Goal: Information Seeking & Learning: Check status

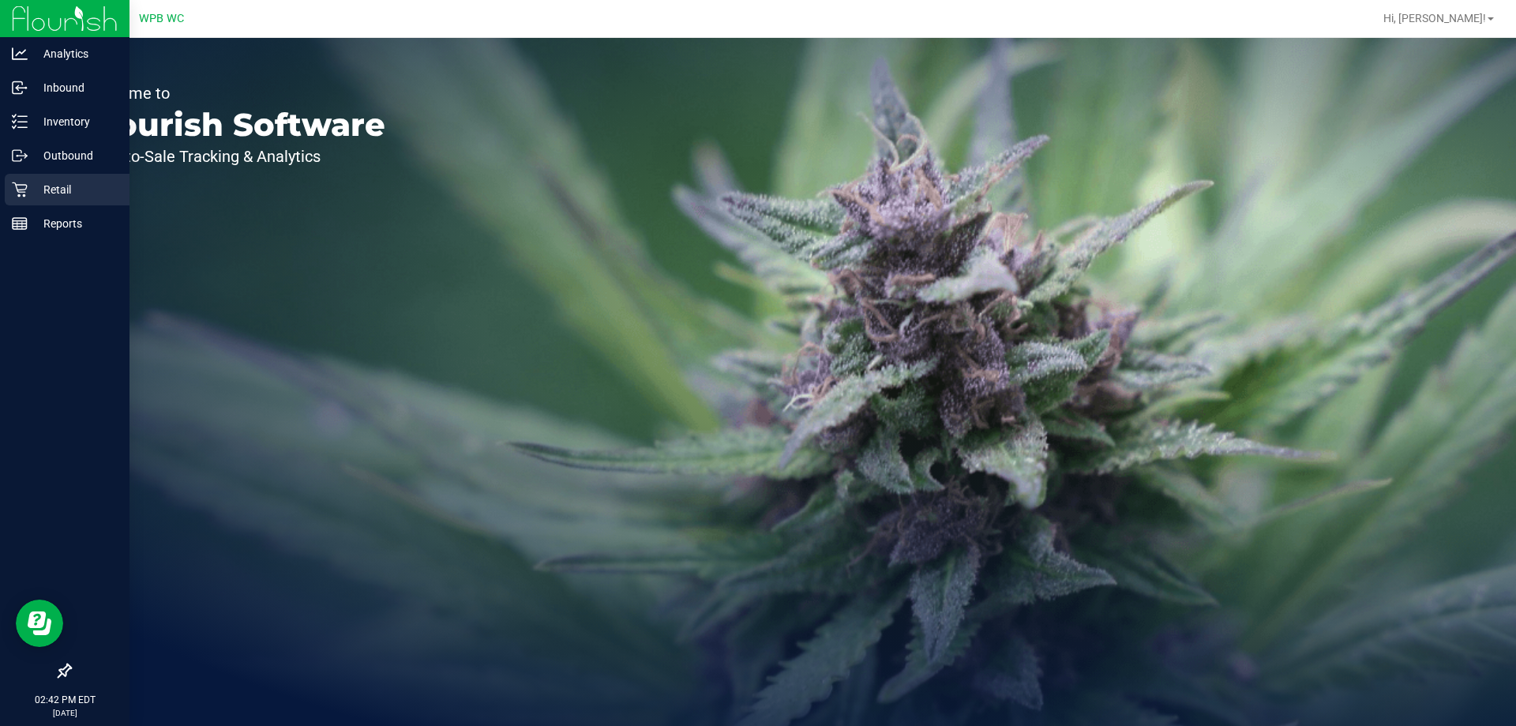
click at [28, 191] on p "Retail" at bounding box center [75, 189] width 95 height 19
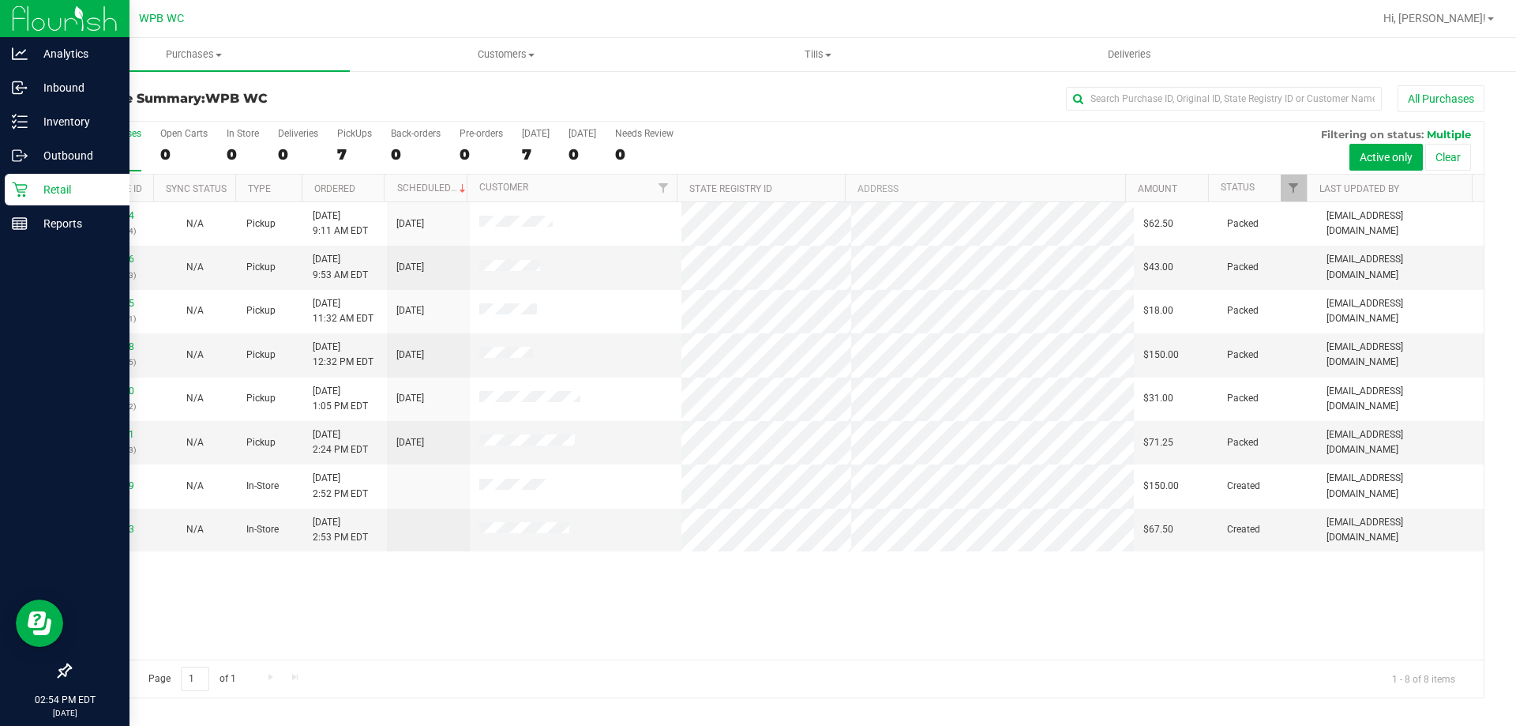
click at [17, 198] on div "Retail" at bounding box center [67, 190] width 125 height 32
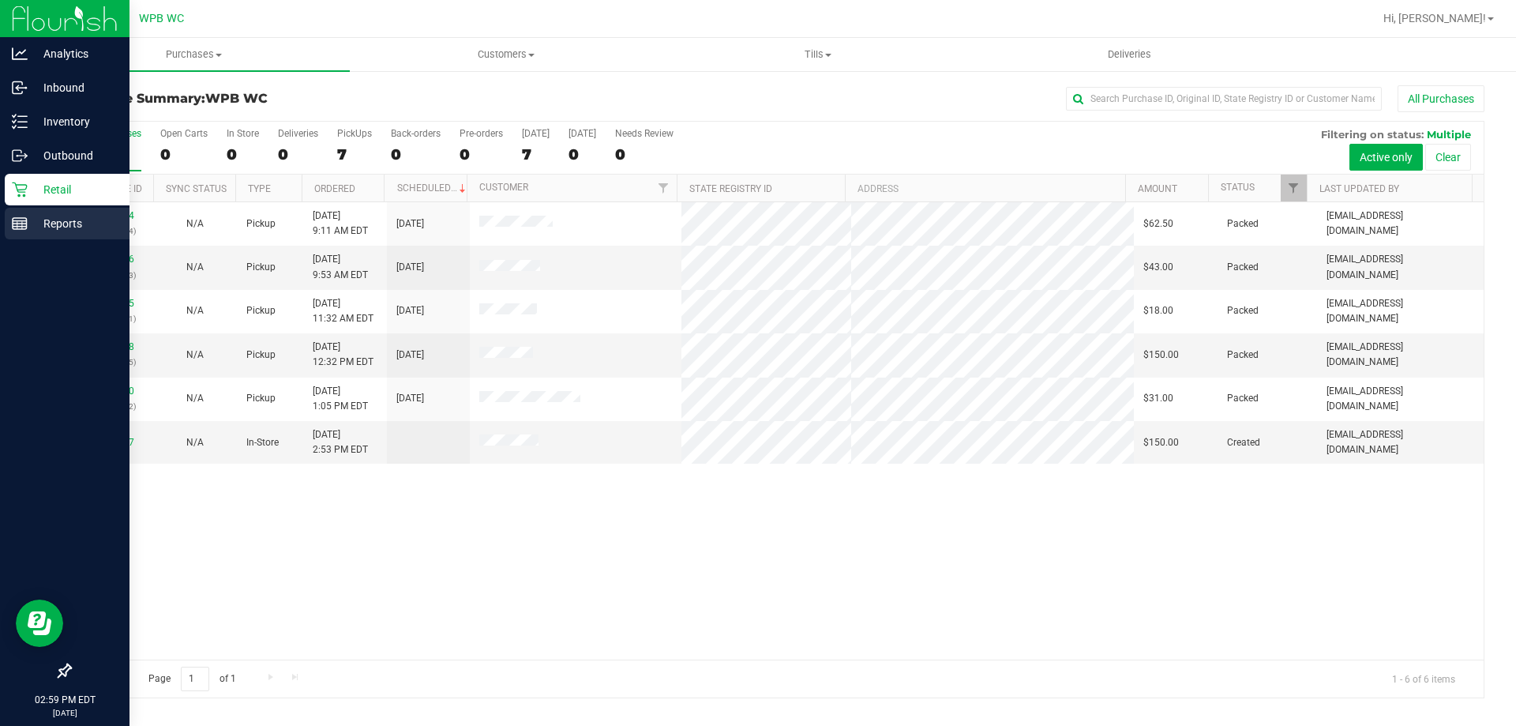
click at [42, 233] on div "Reports" at bounding box center [67, 224] width 125 height 32
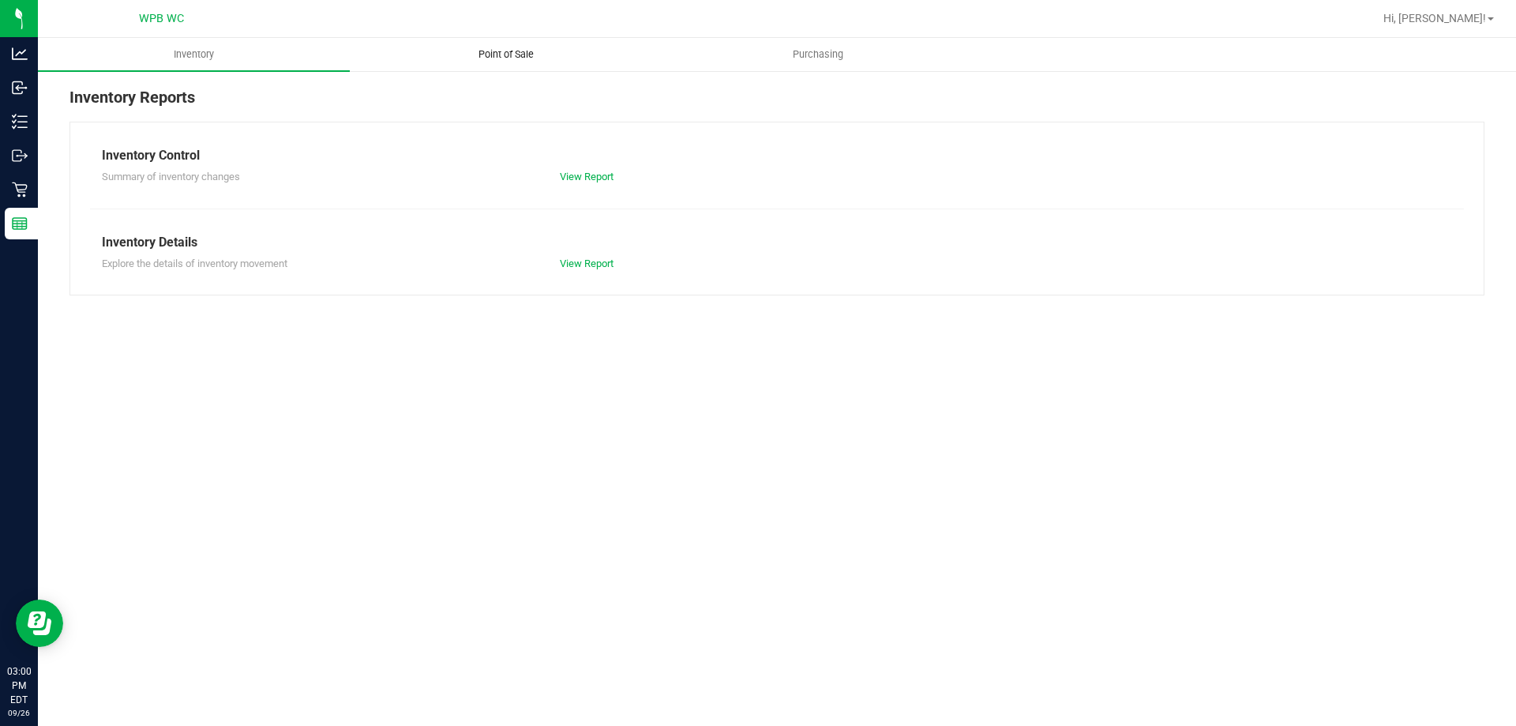
click at [534, 39] on uib-tab-heading "Point of Sale" at bounding box center [506, 55] width 310 height 32
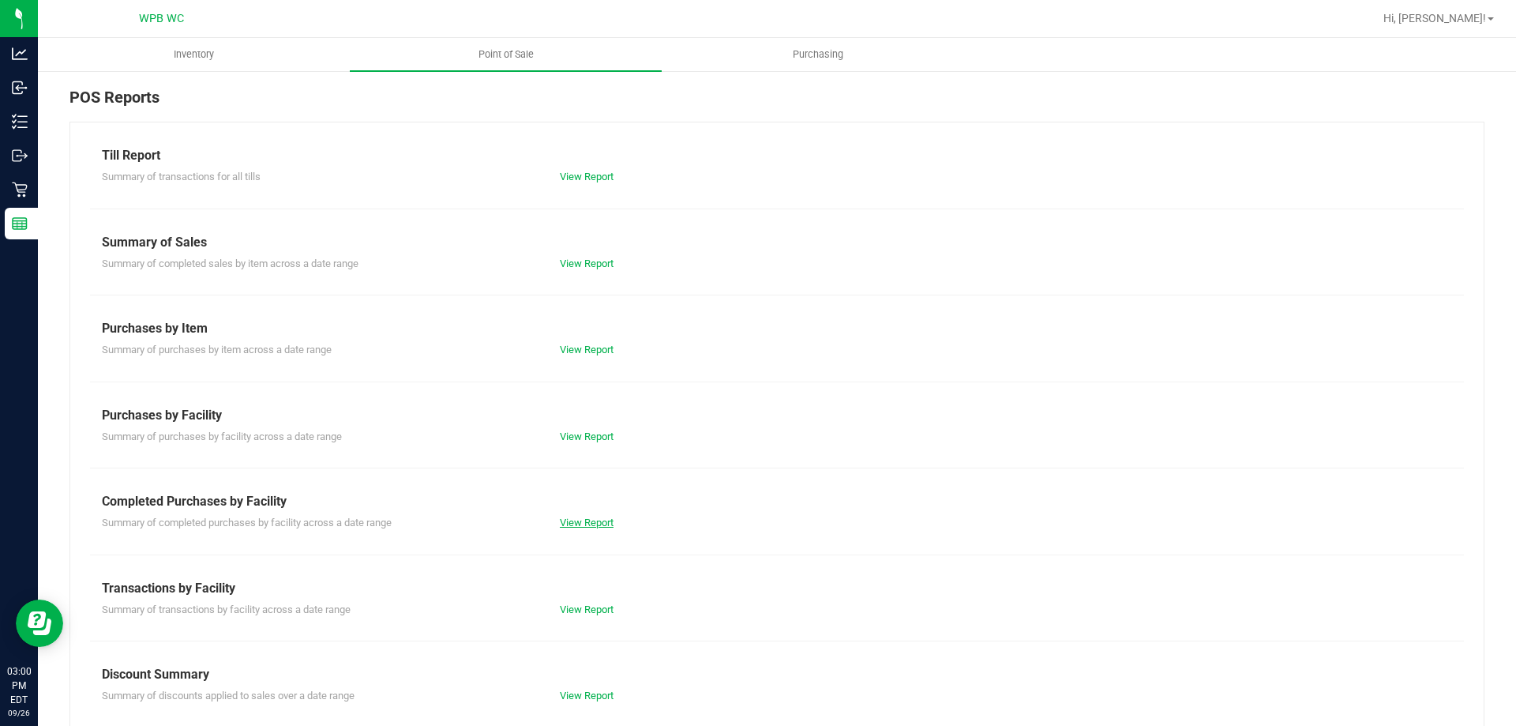
click at [562, 520] on link "View Report" at bounding box center [587, 522] width 54 height 12
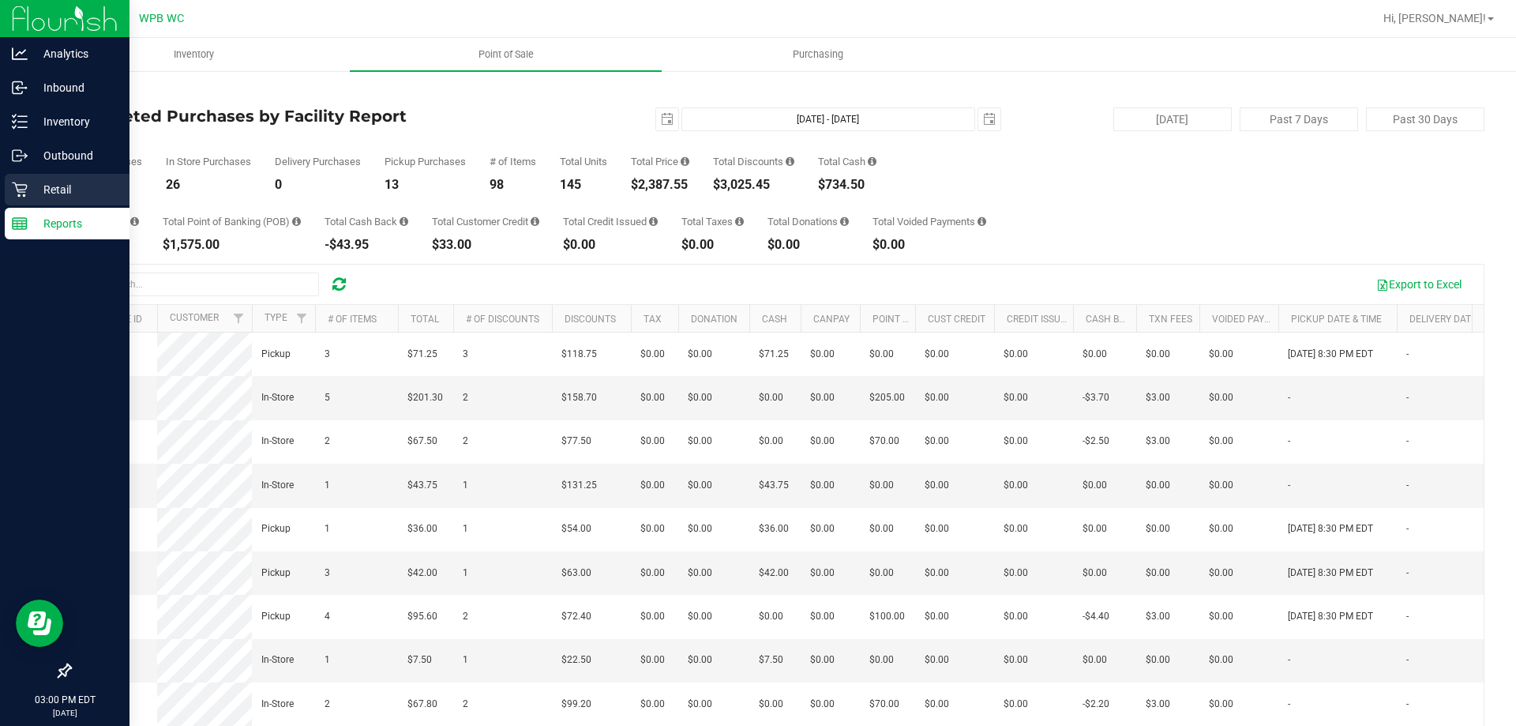
click at [40, 190] on p "Retail" at bounding box center [75, 189] width 95 height 19
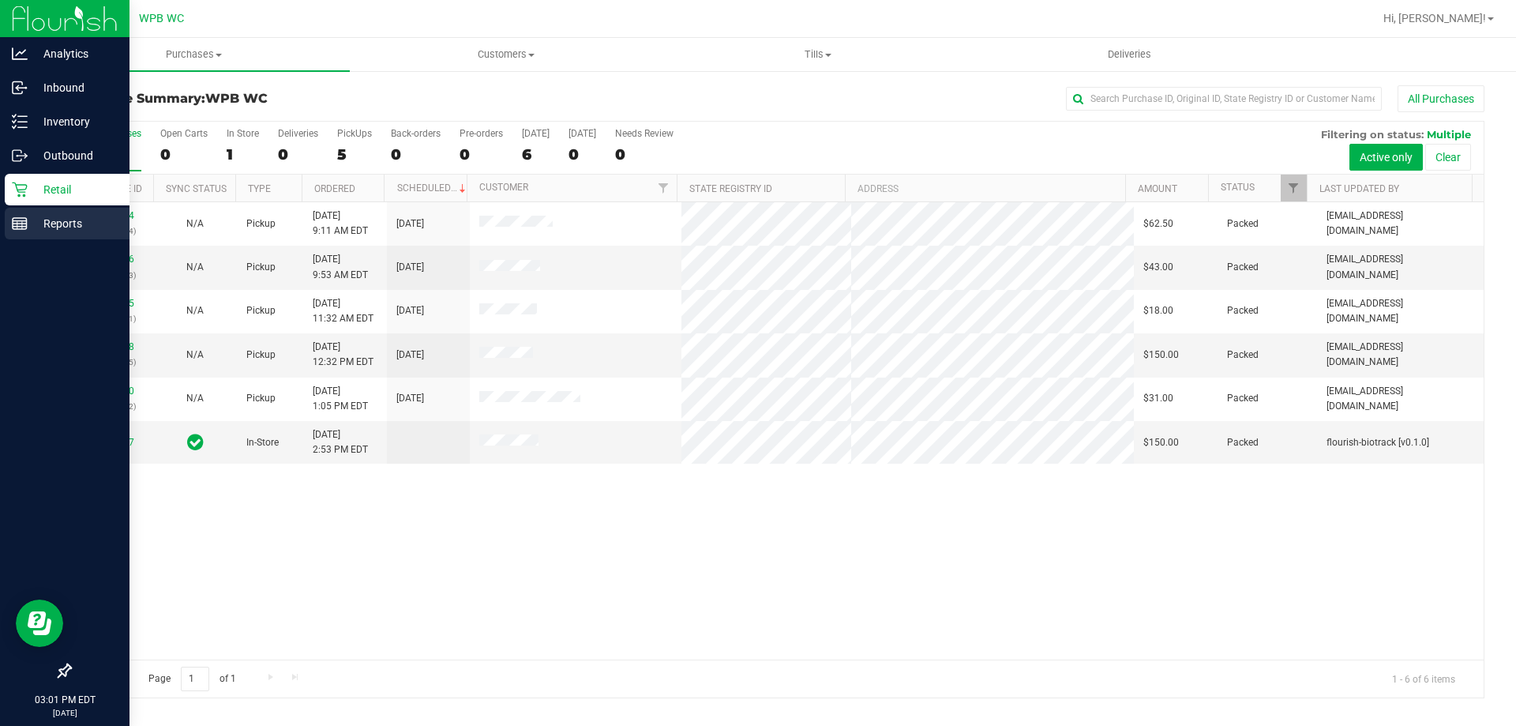
click at [37, 228] on p "Reports" at bounding box center [75, 223] width 95 height 19
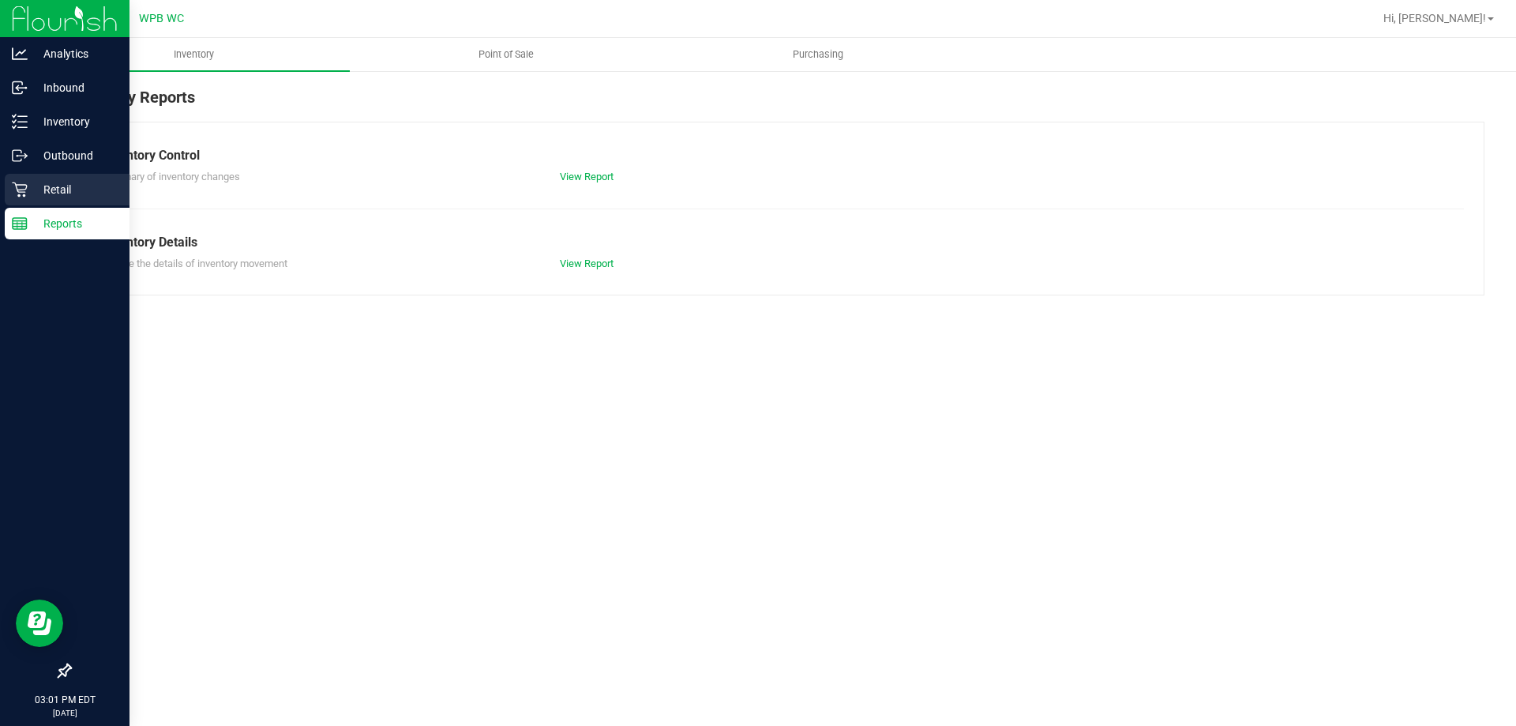
click at [60, 198] on p "Retail" at bounding box center [75, 189] width 95 height 19
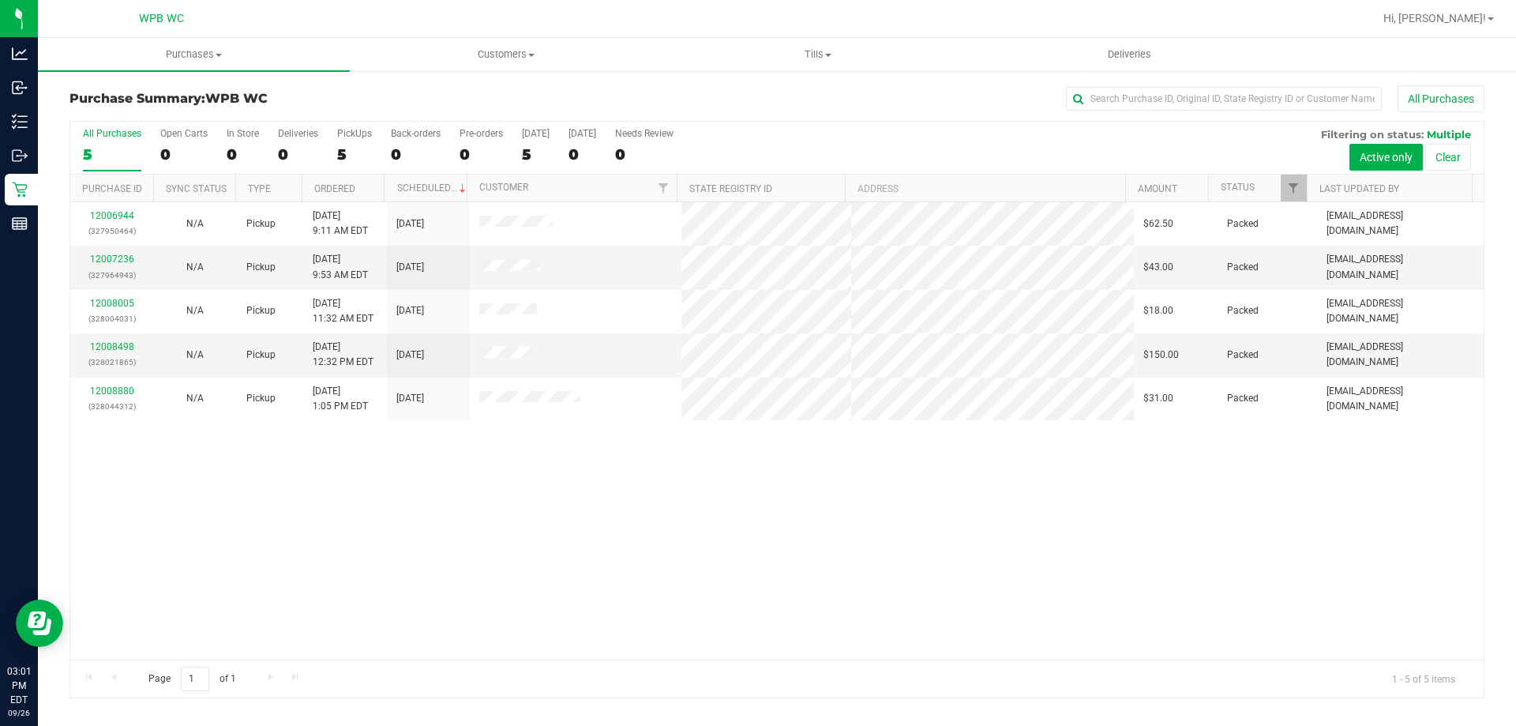
click at [39, 215] on div "Purchase Summary: WPB WC All Purchases All Purchases 5 Open Carts 0 In Store 0 …" at bounding box center [777, 391] width 1478 height 644
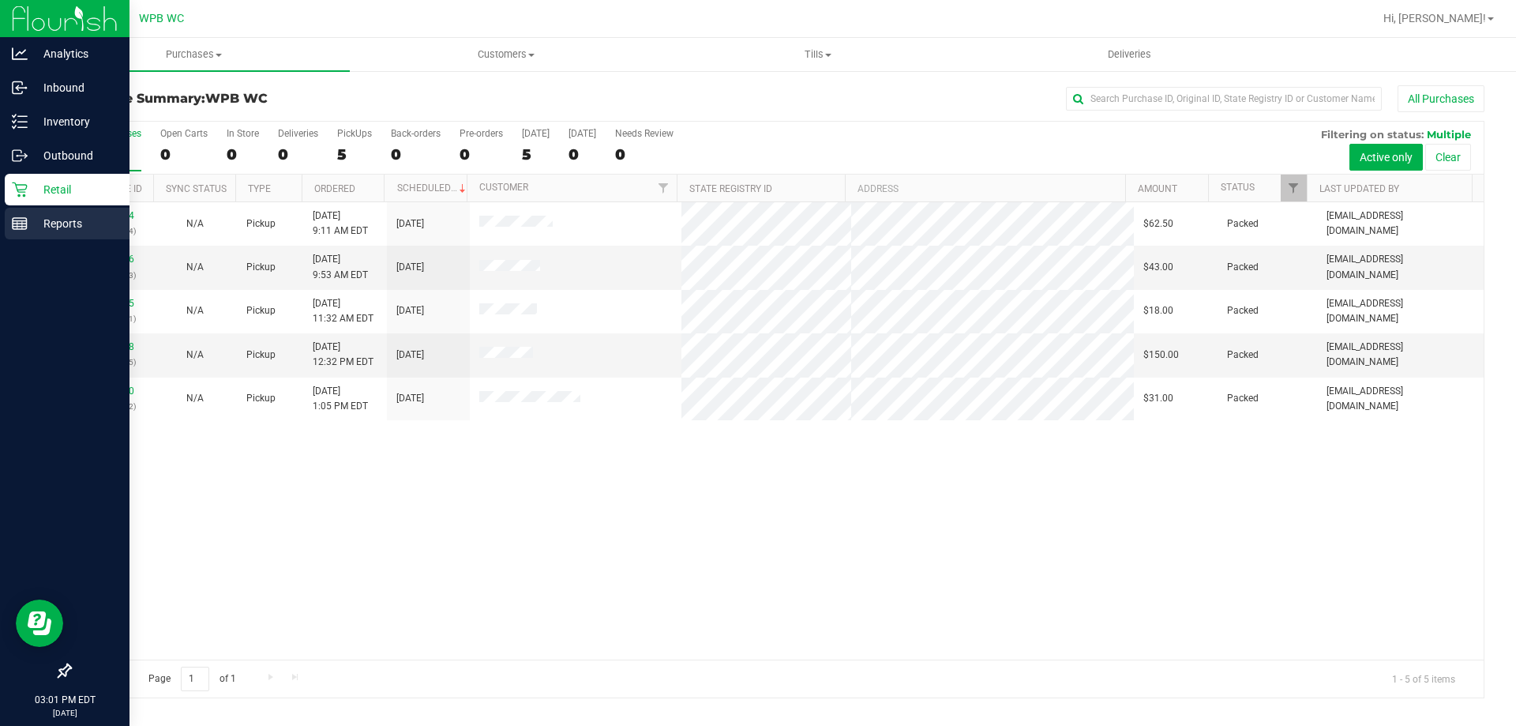
click at [22, 224] on line at bounding box center [22, 225] width 0 height 8
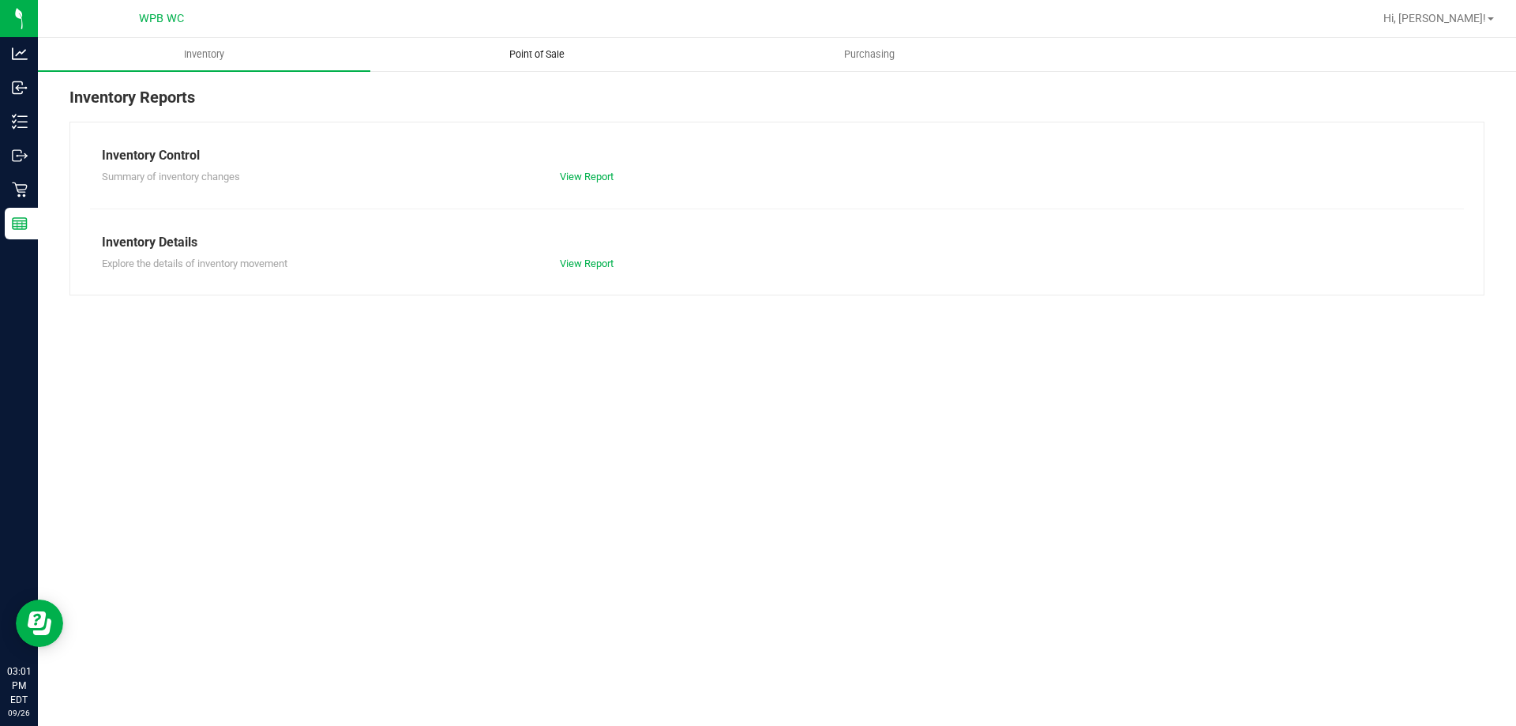
click at [501, 50] on span "Point of Sale" at bounding box center [537, 54] width 98 height 14
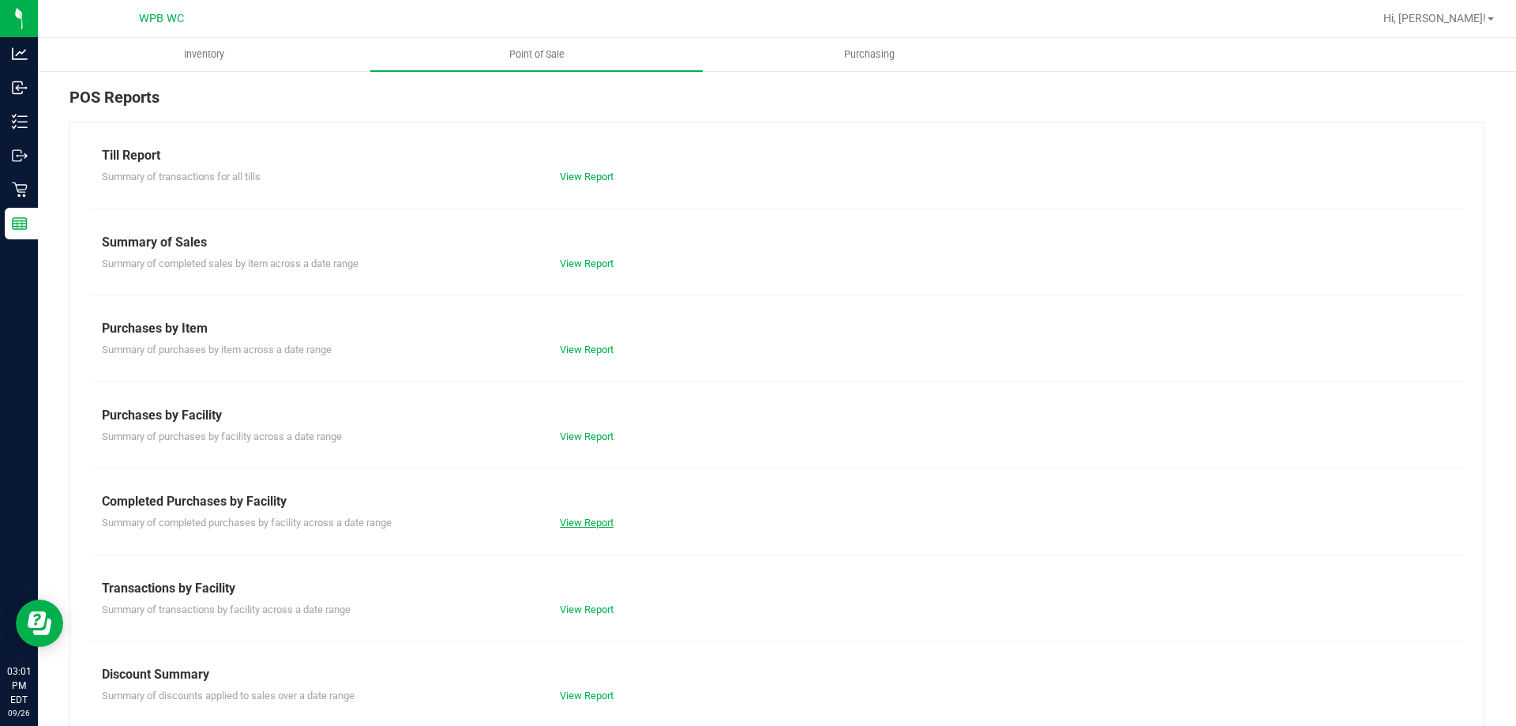
click at [581, 522] on link "View Report" at bounding box center [587, 522] width 54 height 12
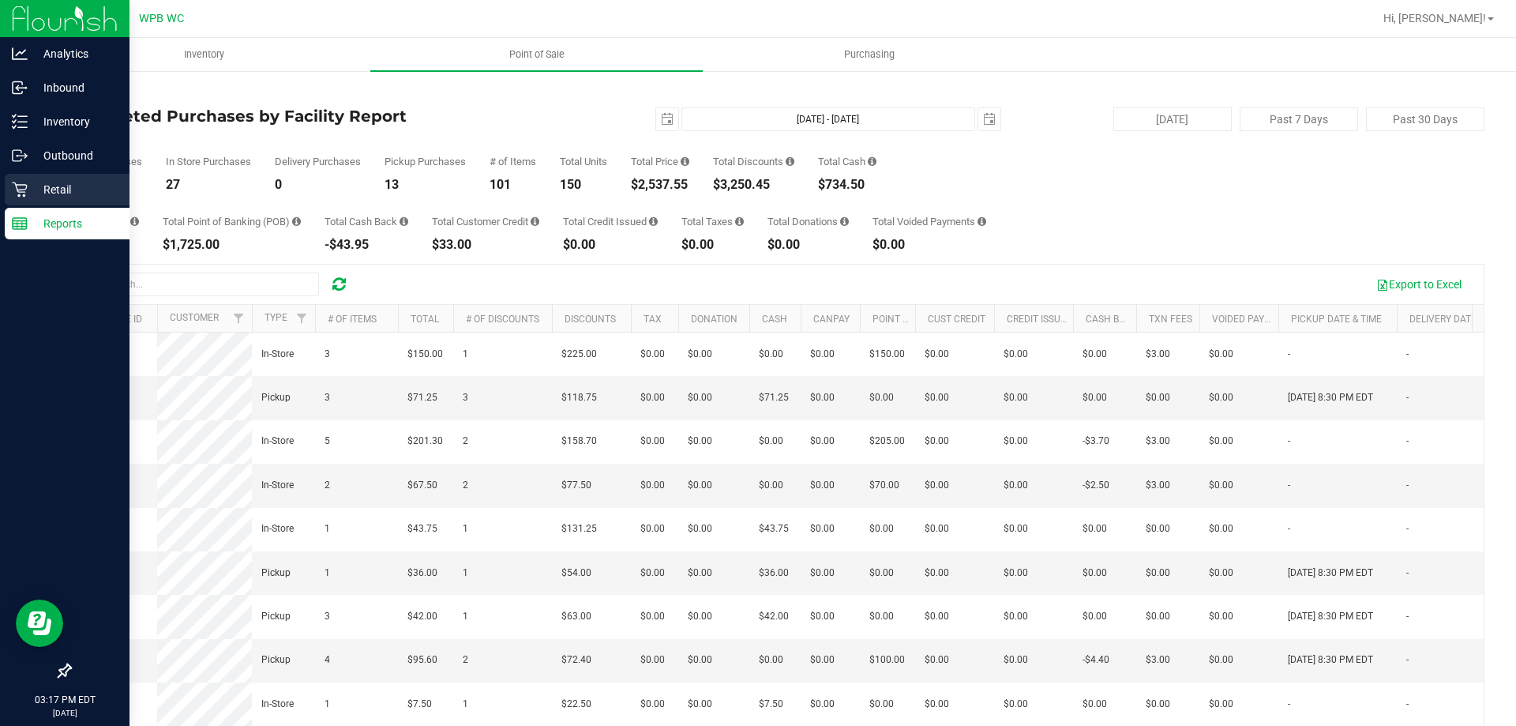
click at [51, 200] on div "Retail" at bounding box center [67, 190] width 125 height 32
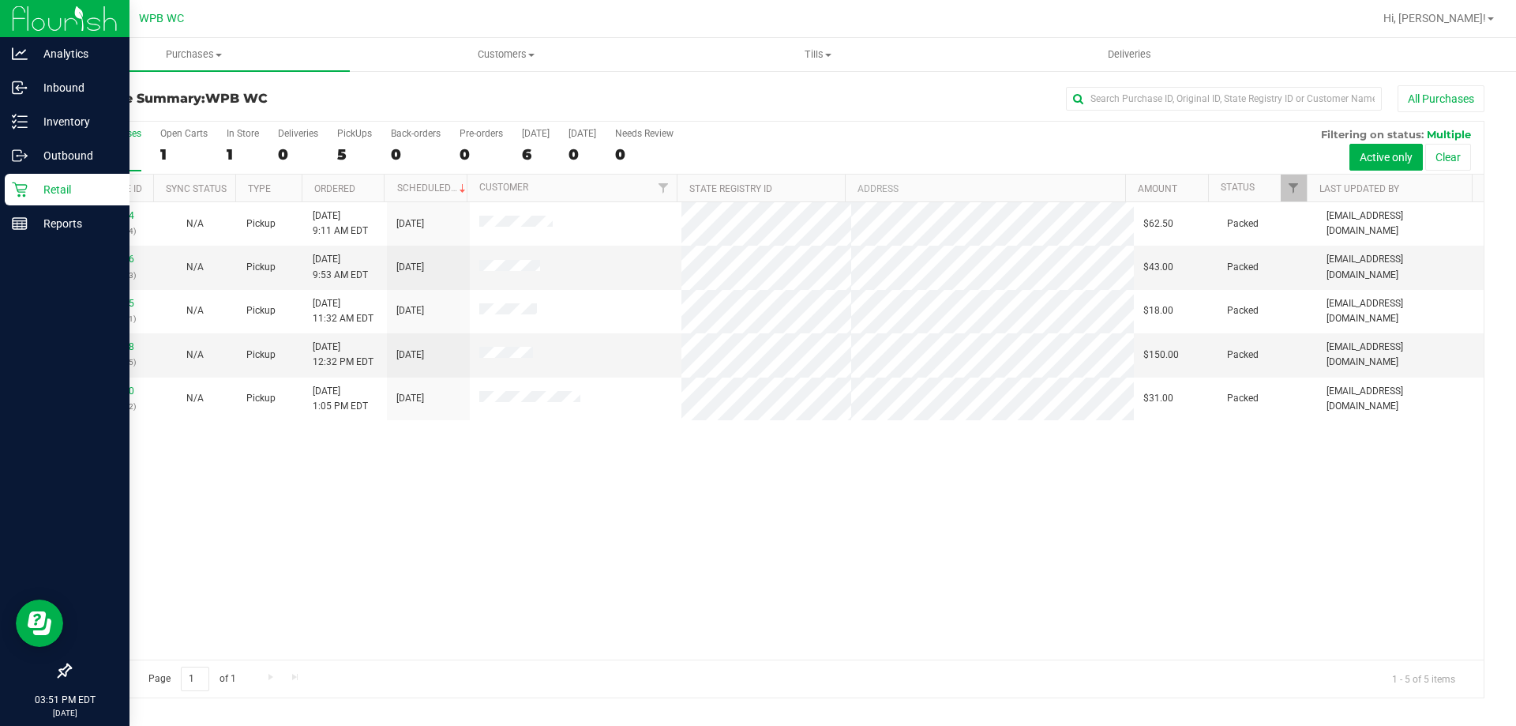
click at [24, 181] on div "Retail" at bounding box center [67, 190] width 125 height 32
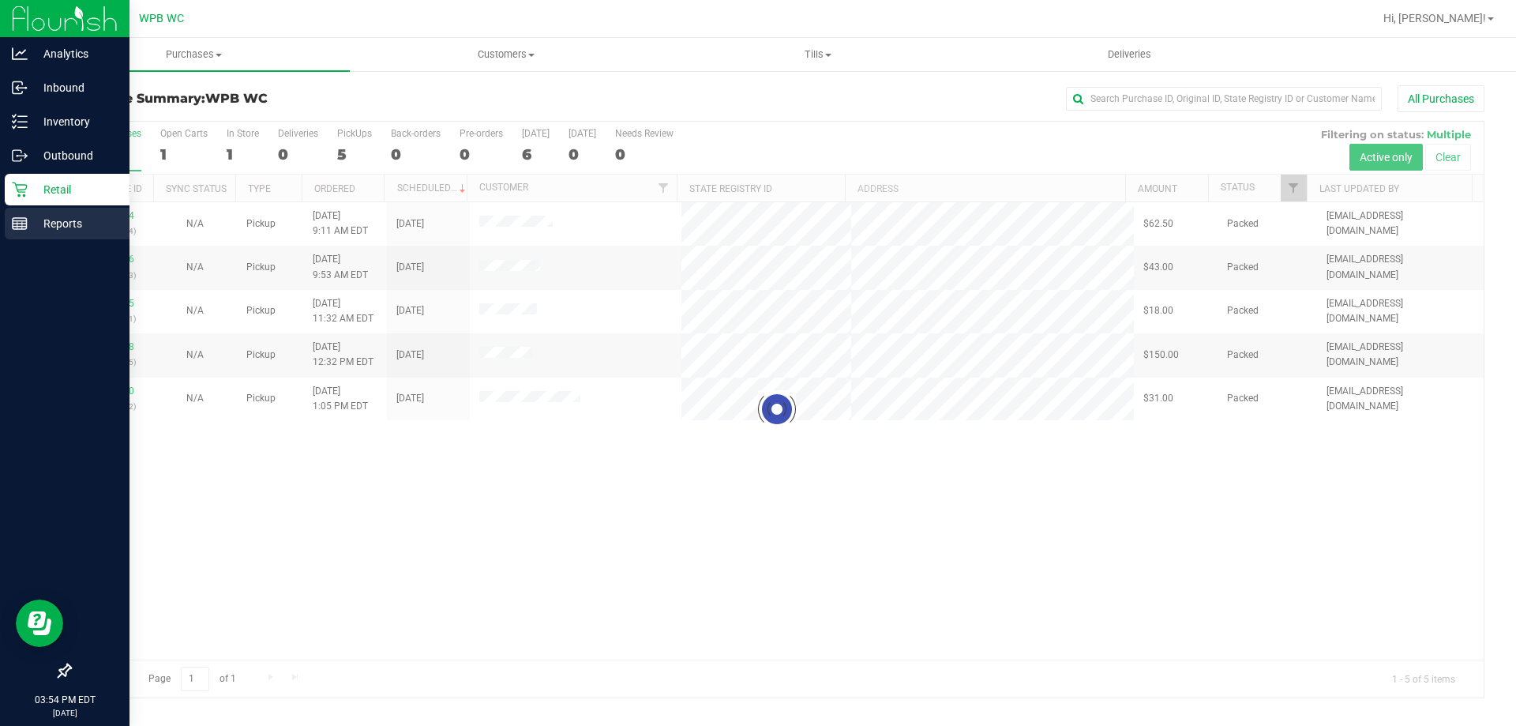
click at [65, 220] on p "Reports" at bounding box center [75, 223] width 95 height 19
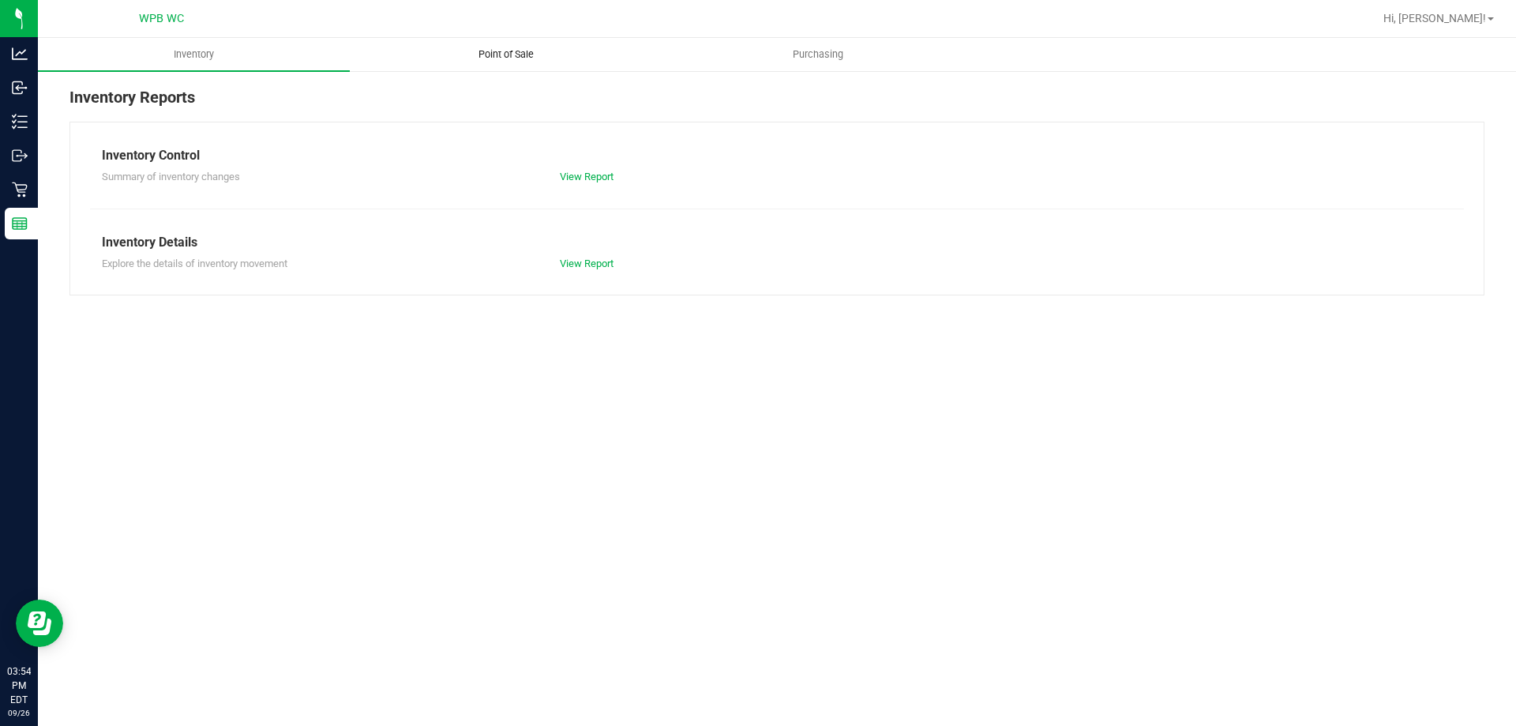
click at [483, 51] on span "Point of Sale" at bounding box center [506, 54] width 98 height 14
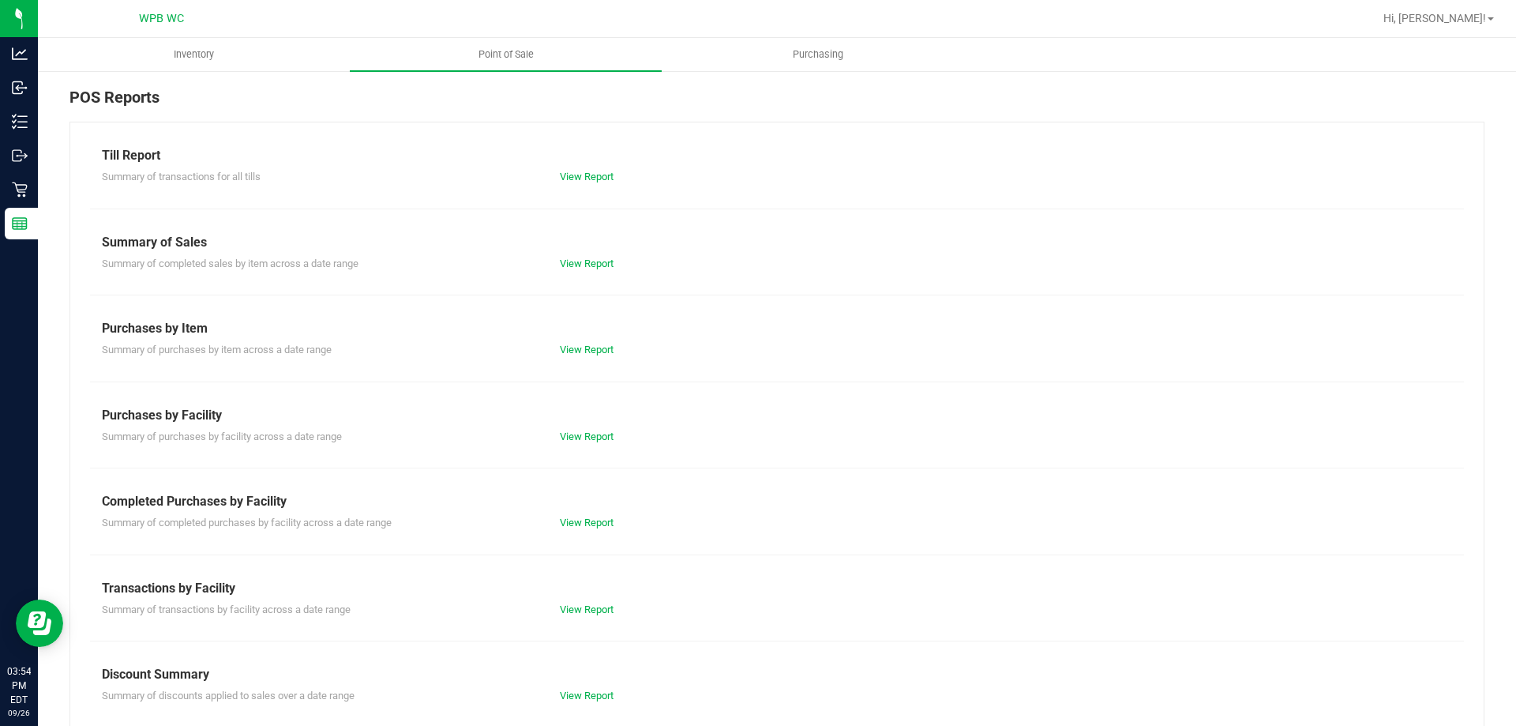
click at [580, 505] on div "Completed Purchases by Facility" at bounding box center [777, 501] width 1350 height 19
click at [581, 516] on link "View Report" at bounding box center [587, 522] width 54 height 12
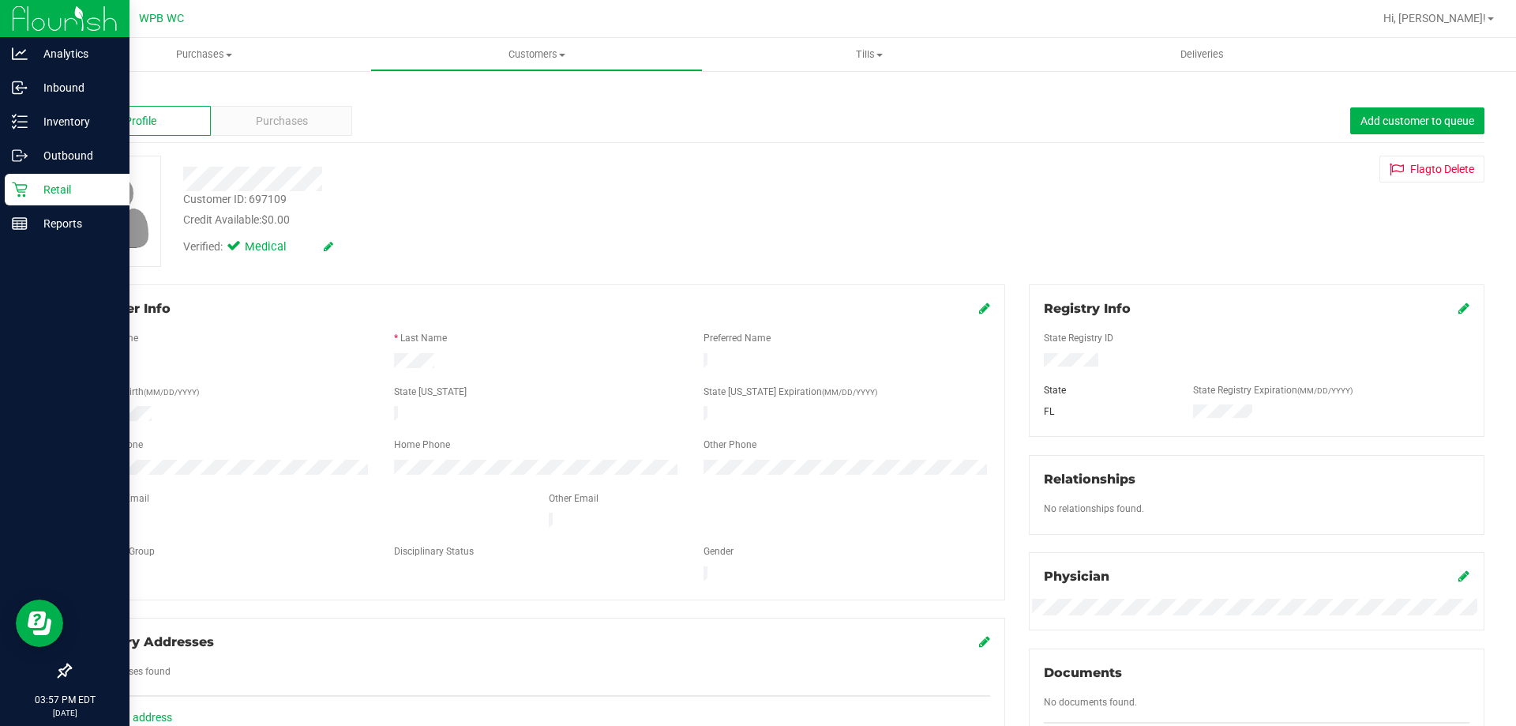
click at [22, 190] on icon at bounding box center [20, 190] width 16 height 16
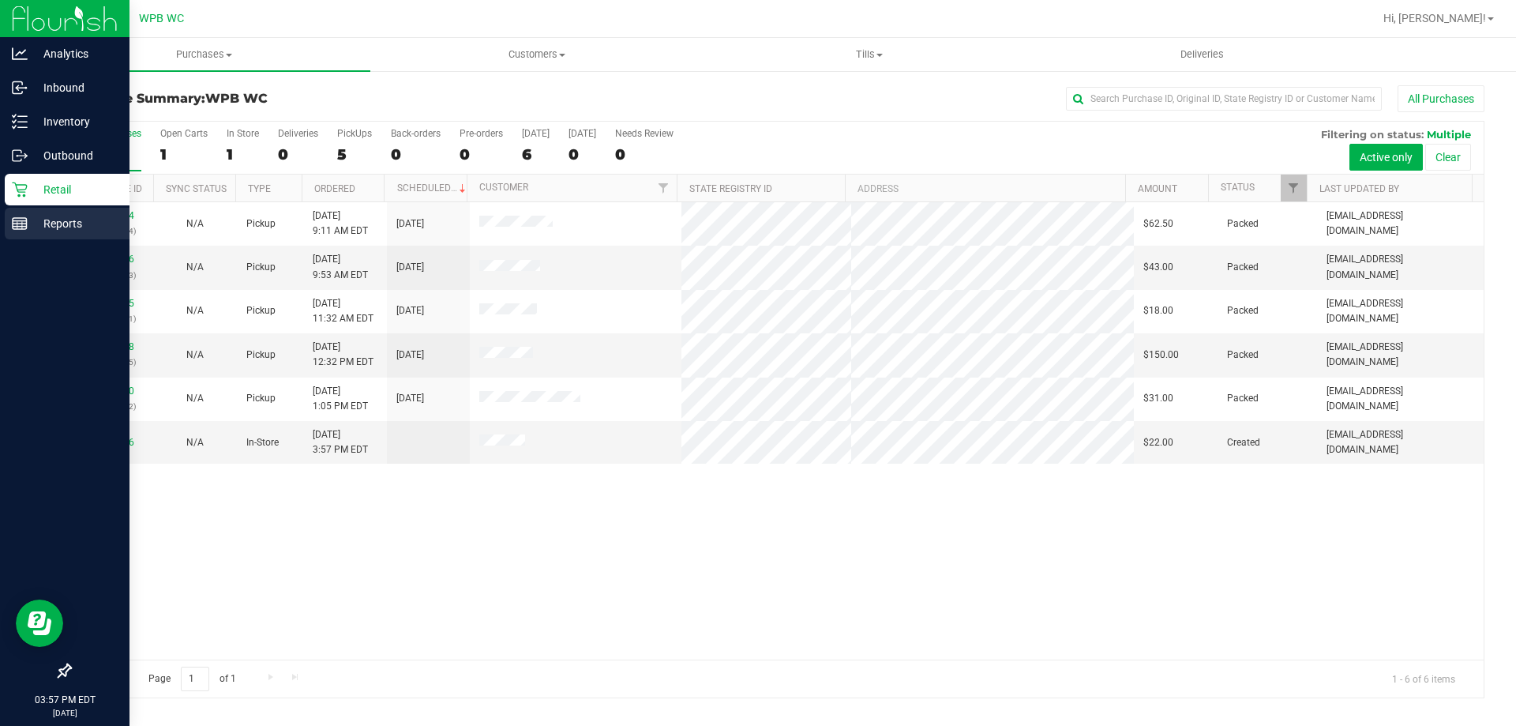
click at [29, 208] on div "Reports" at bounding box center [67, 224] width 125 height 32
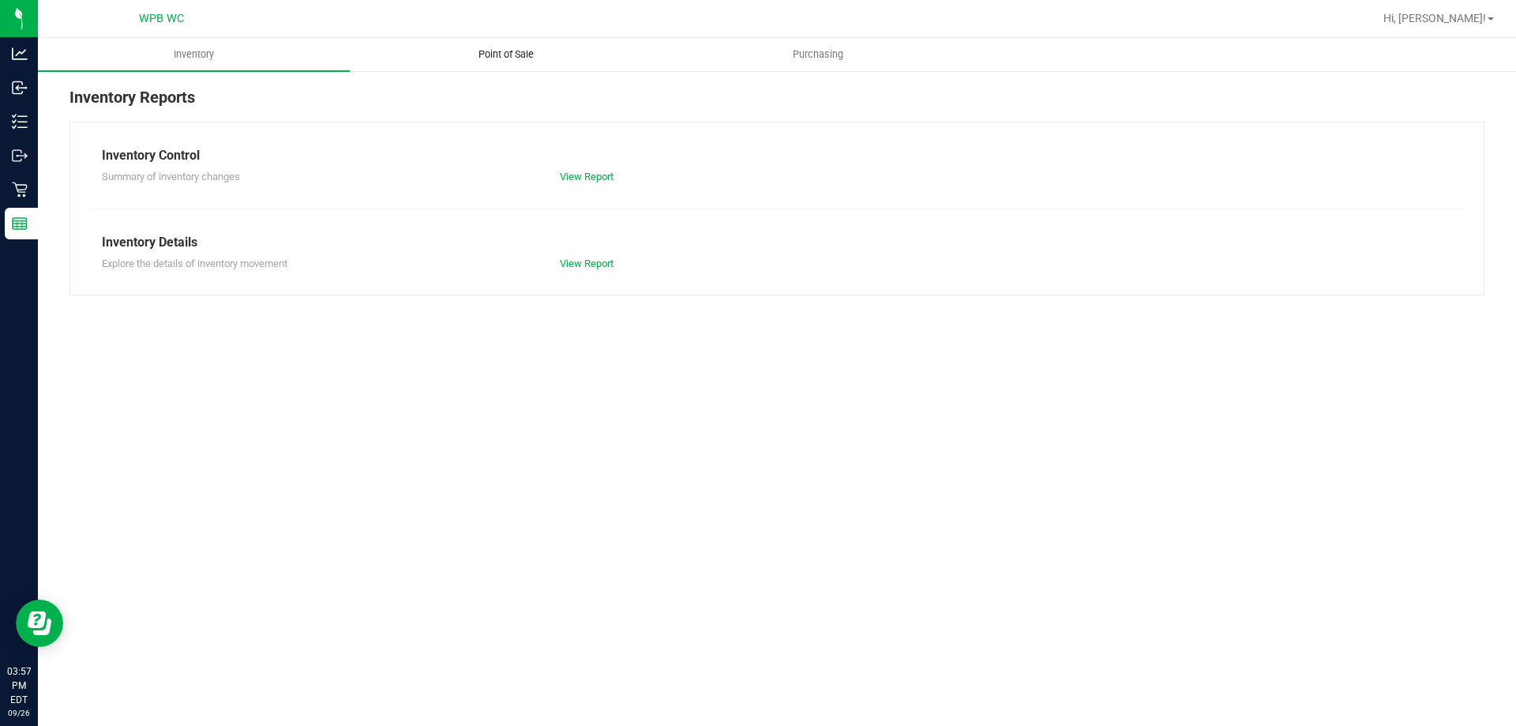
click at [459, 60] on span "Point of Sale" at bounding box center [506, 54] width 98 height 14
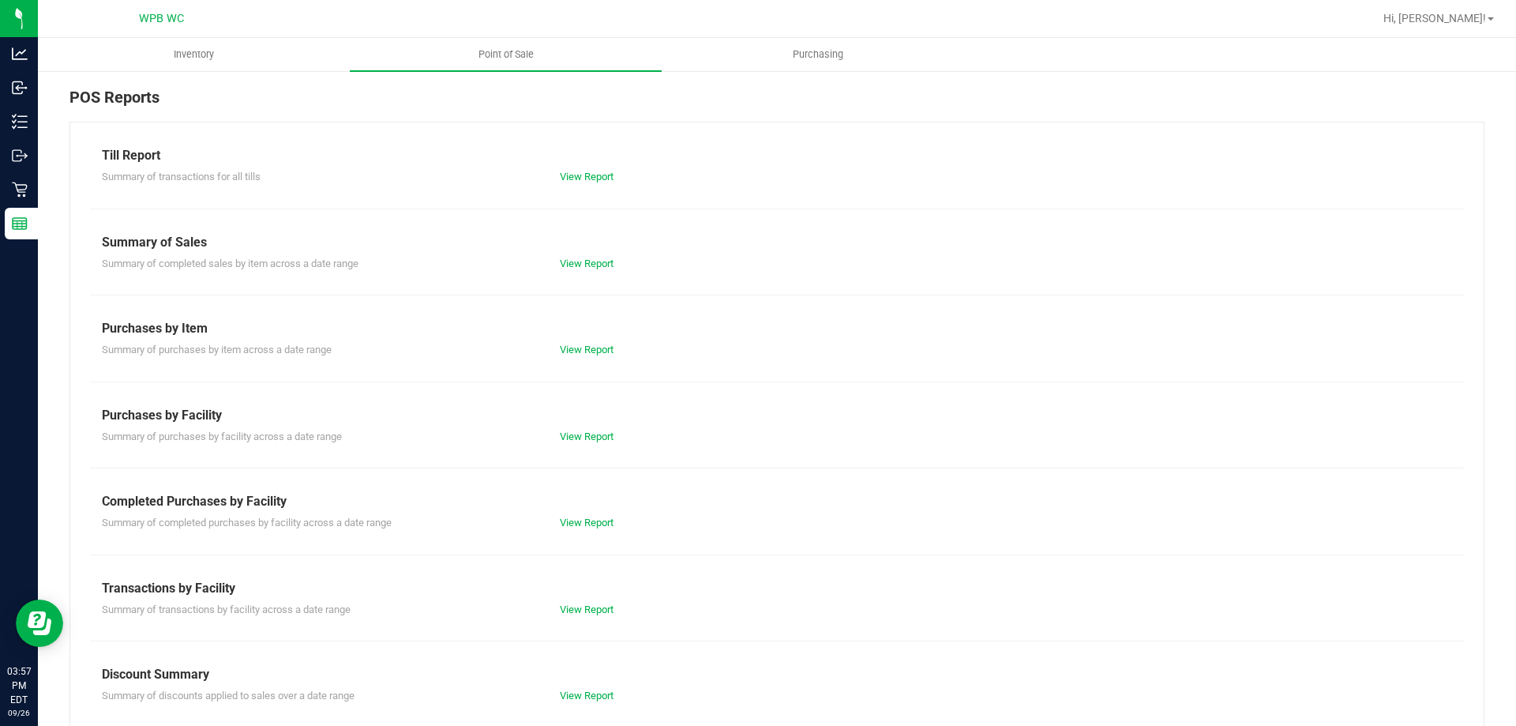
click at [593, 535] on div "Till Report Summary of transactions for all tills View Report Summary of Sales …" at bounding box center [776, 468] width 1415 height 693
click at [595, 523] on link "View Report" at bounding box center [587, 522] width 54 height 12
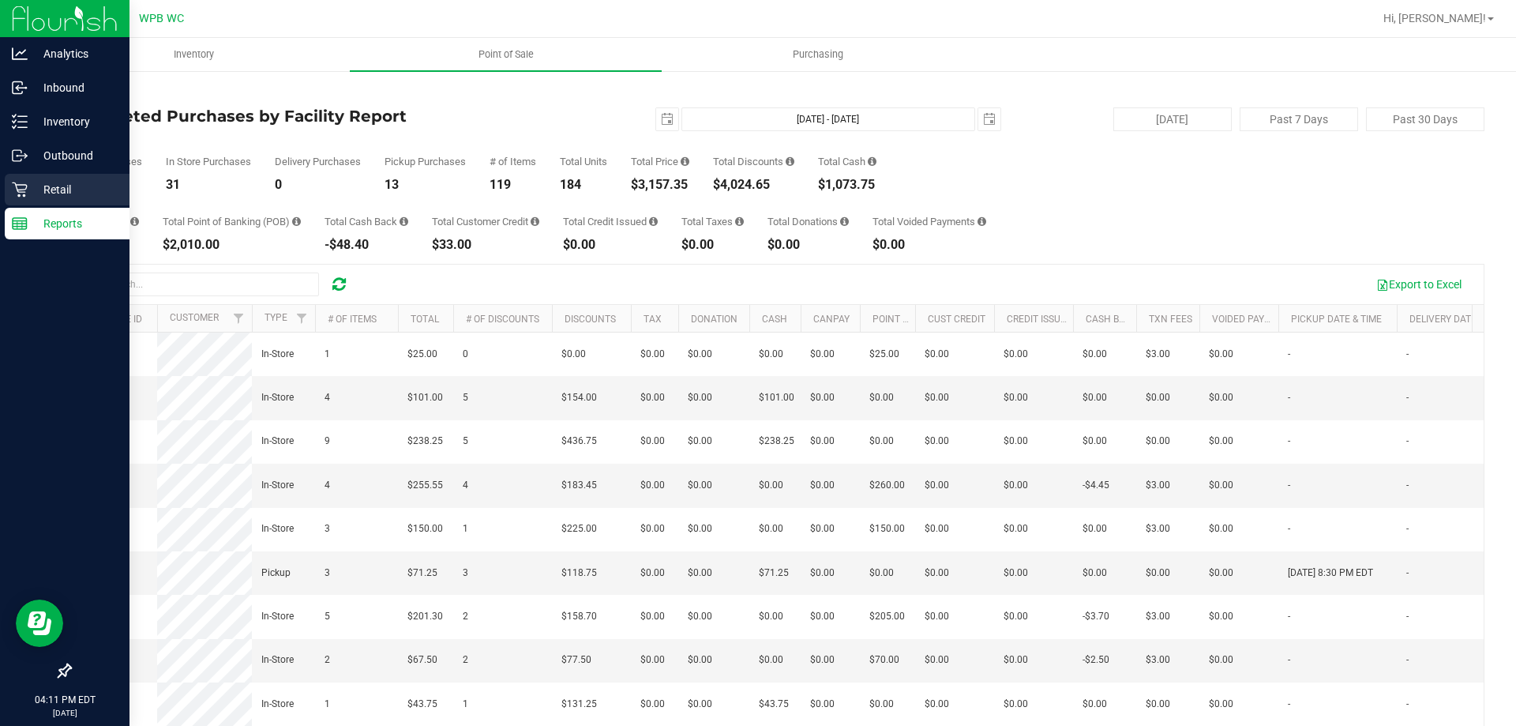
click at [13, 188] on icon at bounding box center [20, 190] width 16 height 16
